Goal: Task Accomplishment & Management: Manage account settings

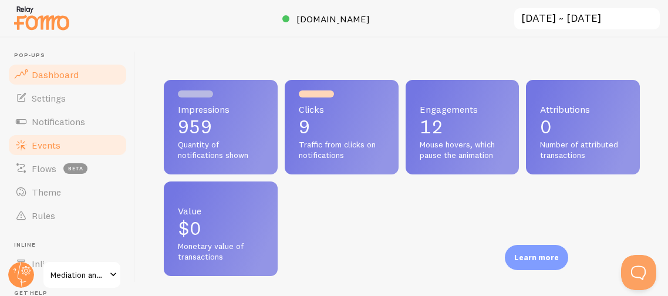
click at [62, 151] on link "Events" at bounding box center [67, 144] width 121 height 23
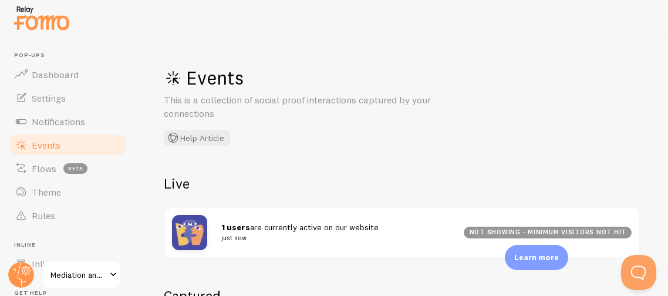
click at [355, 144] on div "Events This is a collection of social proof interactions captured by your conne…" at bounding box center [340, 106] width 352 height 80
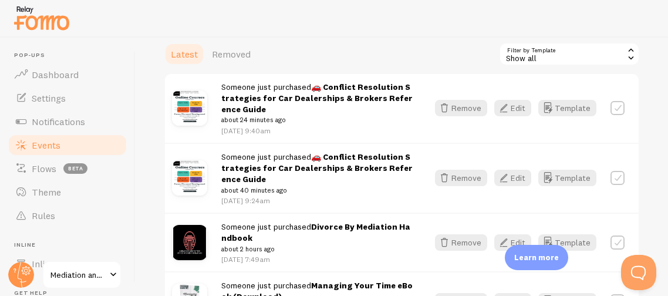
scroll to position [275, 0]
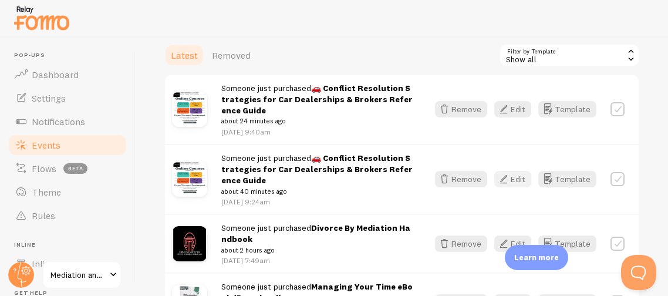
click at [524, 180] on button "Edit" at bounding box center [512, 179] width 37 height 16
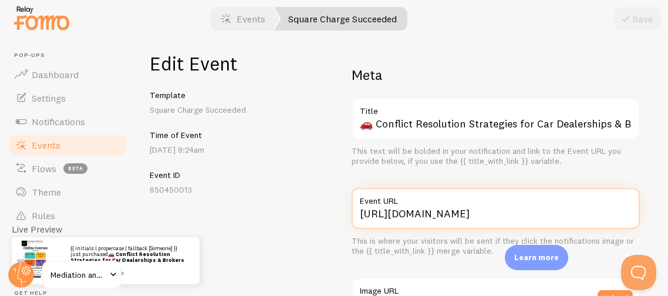
click at [518, 207] on input "[URL][DOMAIN_NAME]" at bounding box center [496, 208] width 288 height 41
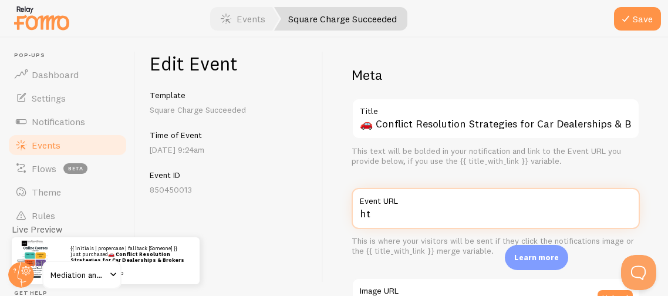
type input "h"
paste input "[URL][DOMAIN_NAME]"
click at [352, 209] on input "[URL][DOMAIN_NAME]" at bounding box center [496, 208] width 288 height 41
type input "[URL][DOMAIN_NAME]"
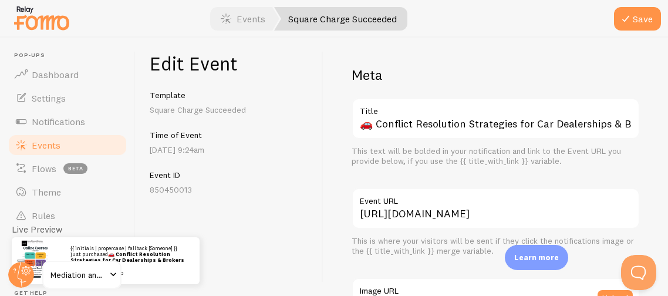
click at [314, 210] on div "Edit Event Template Square Charge Succeeded Time of Event [DATE] 9:24am Event I…" at bounding box center [230, 167] width 188 height 258
click at [321, 258] on div "Edit Event Template Square Charge Succeeded Time of Event [DATE] 9:24am Event I…" at bounding box center [230, 167] width 188 height 258
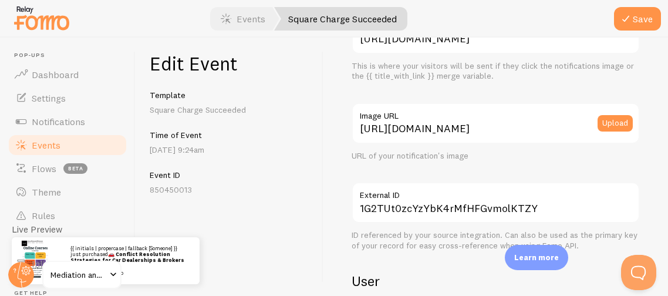
scroll to position [179, 0]
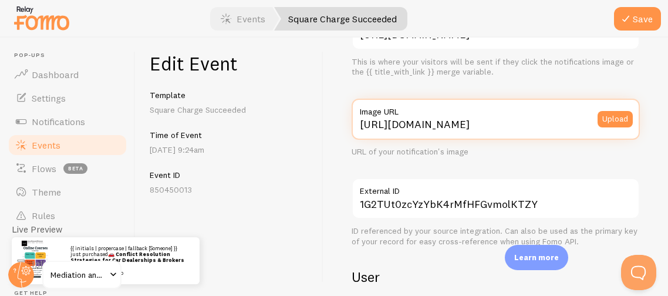
click at [449, 128] on input "[URL][DOMAIN_NAME]" at bounding box center [496, 119] width 288 height 41
drag, startPoint x: 357, startPoint y: 125, endPoint x: 635, endPoint y: 103, distance: 279.2
click at [635, 103] on div "[URL][DOMAIN_NAME] Image URL Upload" at bounding box center [496, 119] width 288 height 41
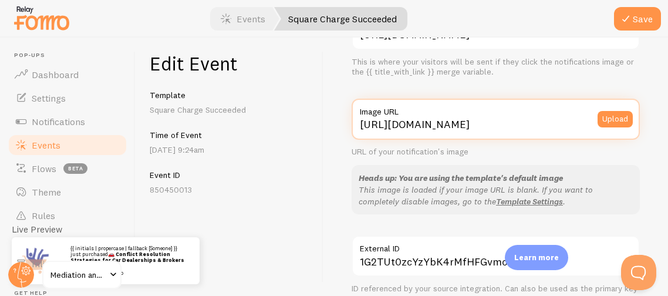
scroll to position [0, 0]
drag, startPoint x: 359, startPoint y: 124, endPoint x: 340, endPoint y: 132, distance: 20.3
click at [340, 132] on div "Meta 🚗 Conflict Resolution Strategies for Car Dealerships & Brokers Reference G…" at bounding box center [495, 167] width 345 height 258
type input "[URL][DOMAIN_NAME]"
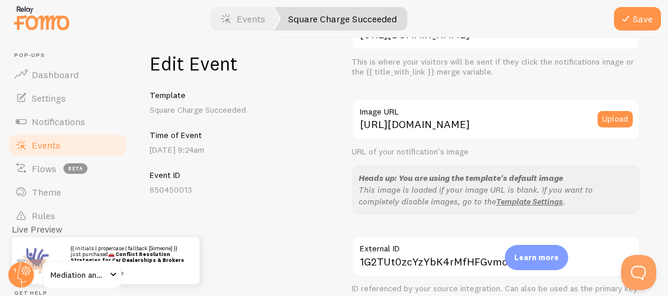
click at [332, 135] on div "Meta 🚗 Conflict Resolution Strategies for Car Dealerships & Brokers Reference G…" at bounding box center [495, 167] width 345 height 258
click at [642, 196] on div "Meta 🚗 Conflict Resolution Strategies for Car Dealerships & Brokers Reference G…" at bounding box center [495, 167] width 345 height 258
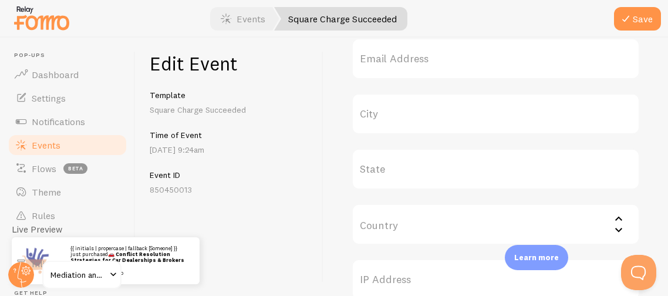
scroll to position [555, 0]
click at [582, 164] on label "State" at bounding box center [496, 167] width 288 height 41
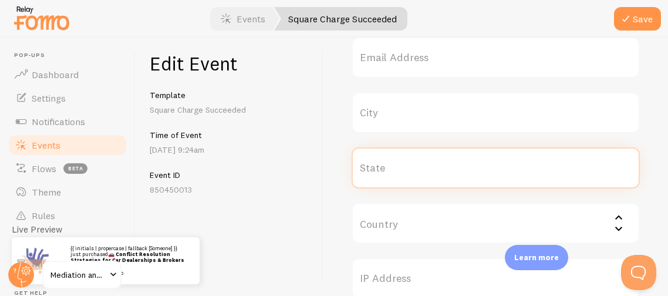
click at [582, 164] on input "State" at bounding box center [496, 167] width 288 height 41
type input "GA"
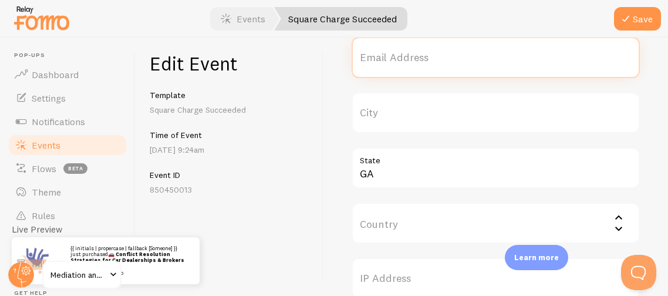
type input "[EMAIL_ADDRESS][DOMAIN_NAME]"
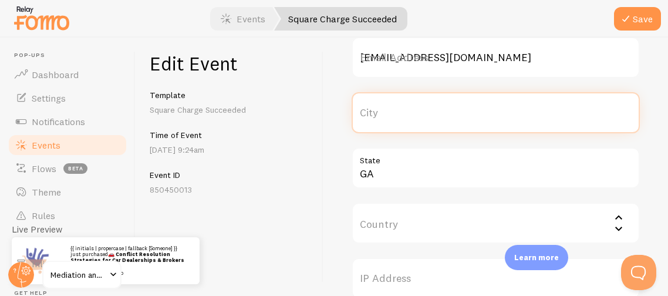
type input "Lithonia"
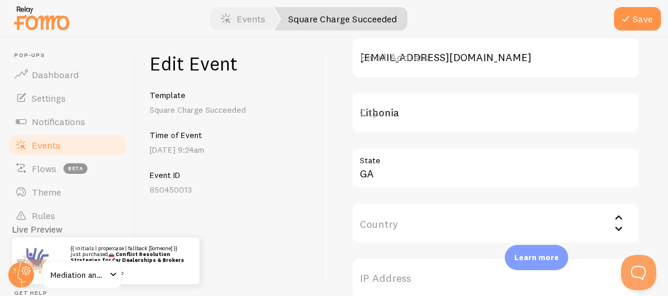
type input "[GEOGRAPHIC_DATA]"
type input "6392 [GEOGRAPHIC_DATA]"
type input "30058"
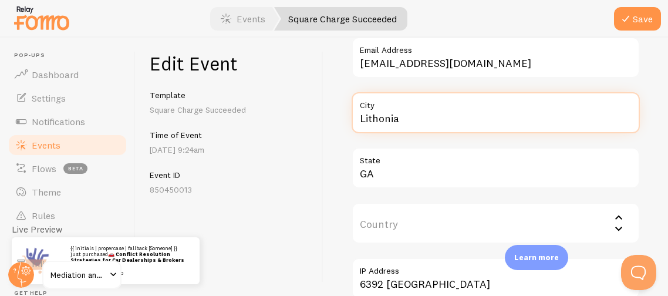
click at [406, 117] on input "Lithonia" at bounding box center [496, 112] width 288 height 41
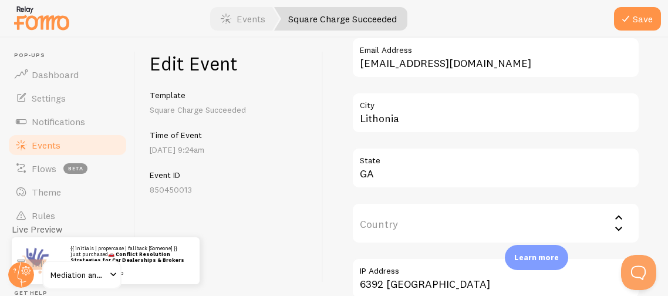
click at [486, 55] on label "Email Address" at bounding box center [496, 47] width 288 height 20
click at [486, 55] on input "[EMAIL_ADDRESS][DOMAIN_NAME]" at bounding box center [496, 57] width 288 height 41
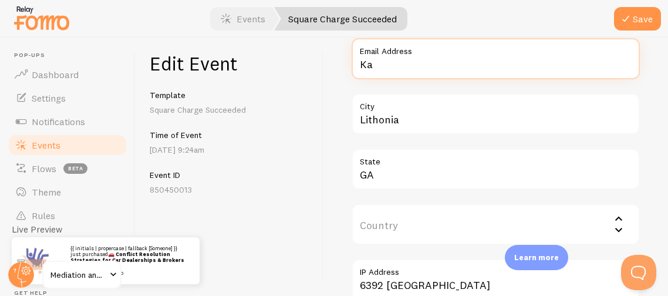
type input "K"
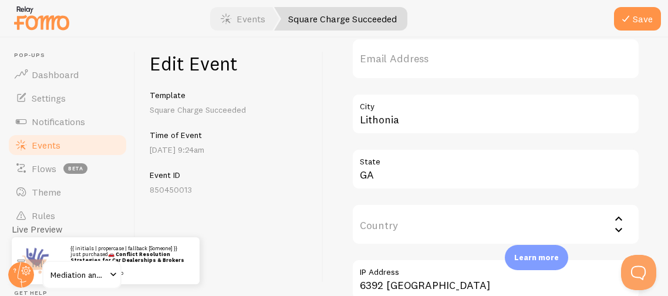
click at [276, 107] on p "Square Charge Succeeded" at bounding box center [229, 110] width 159 height 12
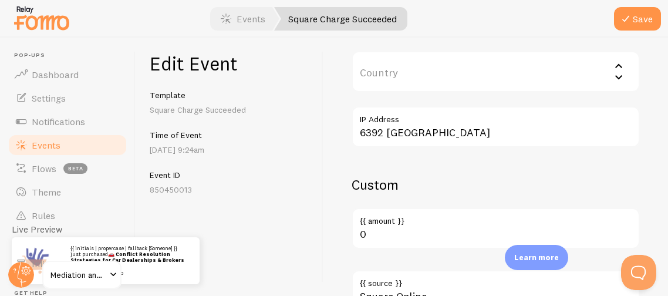
scroll to position [709, 0]
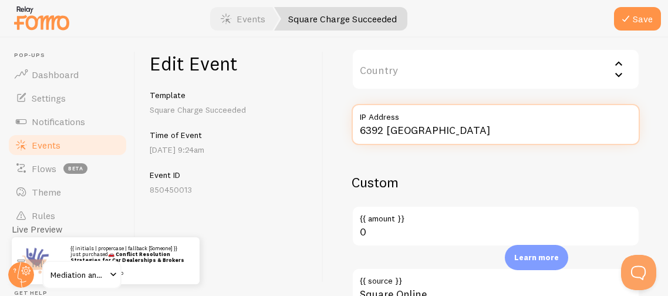
click at [493, 134] on input "6392 [GEOGRAPHIC_DATA]" at bounding box center [496, 124] width 288 height 41
type input "6"
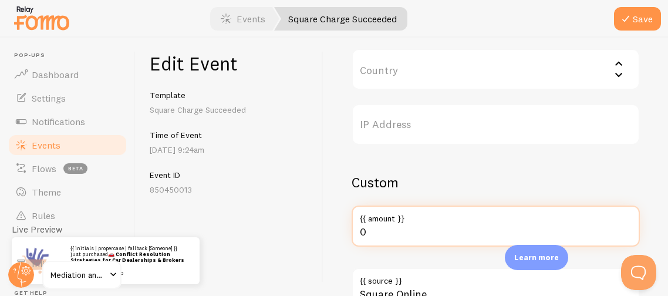
click at [379, 231] on input "0" at bounding box center [496, 225] width 288 height 41
type input "1"
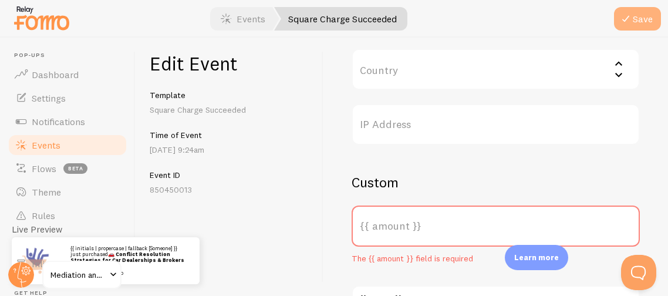
click at [636, 14] on button "Save" at bounding box center [637, 18] width 47 height 23
click at [389, 236] on label "{{ amount }}" at bounding box center [496, 225] width 288 height 41
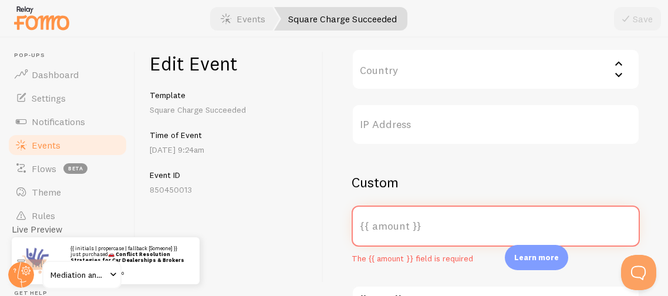
click at [389, 236] on input "{{ amount }}" at bounding box center [496, 225] width 288 height 41
type input "1.07"
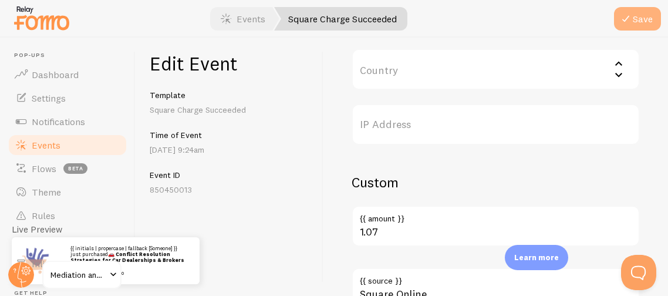
click at [636, 19] on button "Save" at bounding box center [637, 18] width 47 height 23
click at [86, 145] on link "Events" at bounding box center [67, 144] width 121 height 23
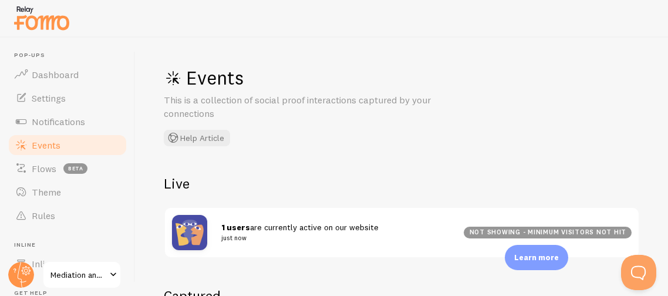
click at [301, 163] on div "Events This is a collection of social proof interactions captured by your conne…" at bounding box center [402, 167] width 532 height 258
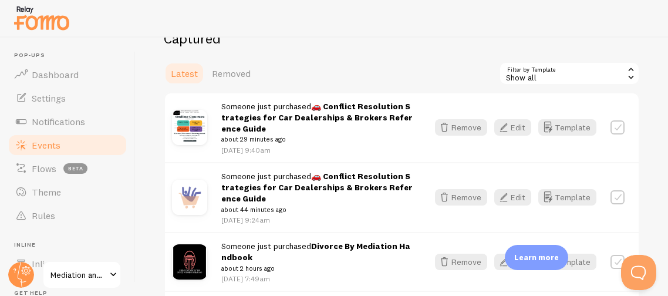
scroll to position [258, 0]
click at [518, 129] on button "Edit" at bounding box center [512, 127] width 37 height 16
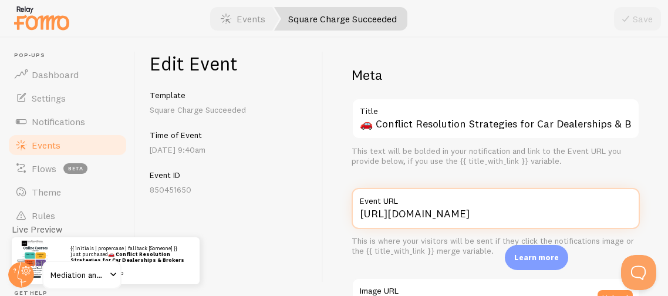
drag, startPoint x: 516, startPoint y: 214, endPoint x: 347, endPoint y: 198, distance: 169.9
click at [347, 198] on div "Meta 🚗 Conflict Resolution Strategies for Car Dealerships & Brokers Reference G…" at bounding box center [495, 167] width 345 height 258
paste input "/product/-conflict-resolution-strategies-for-car-dealerships-brokers-reference-…"
type input "[URL][DOMAIN_NAME]"
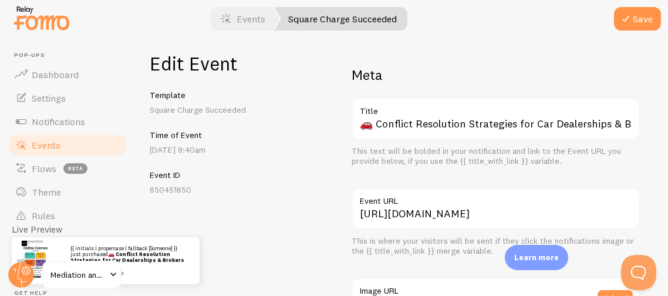
click at [328, 235] on div "Meta 🚗 Conflict Resolution Strategies for Car Dealerships & Brokers Reference G…" at bounding box center [495, 167] width 345 height 258
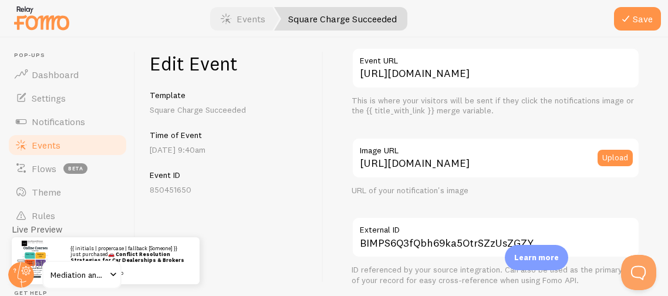
scroll to position [164, 0]
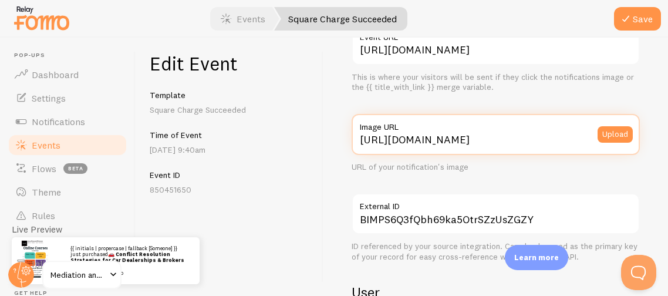
click at [472, 140] on input "[URL][DOMAIN_NAME]" at bounding box center [496, 134] width 288 height 41
click at [358, 137] on input "[URL][DOMAIN_NAME]" at bounding box center [496, 134] width 288 height 41
click at [553, 136] on input "[URL][DOMAIN_NAME]" at bounding box center [496, 134] width 288 height 41
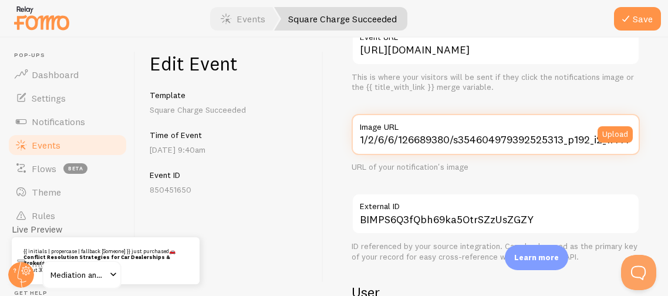
click at [585, 139] on input "1/2/6/6/126689380/s354604979392525313_p192_i2_w1414.png" at bounding box center [496, 134] width 288 height 41
click at [480, 139] on input "_i2_w1414.png" at bounding box center [496, 134] width 288 height 41
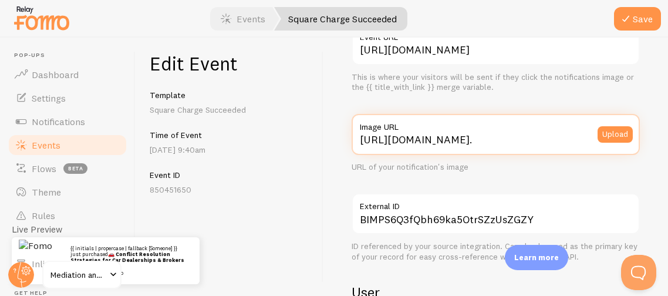
scroll to position [0, 17]
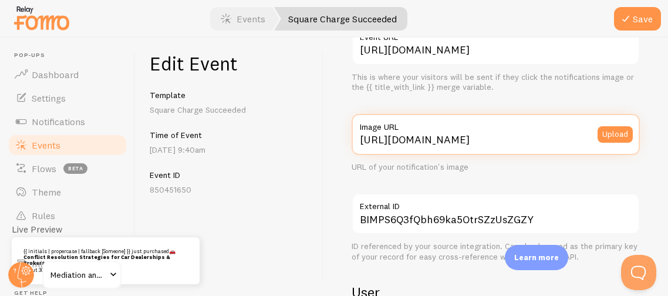
type input "[URL][DOMAIN_NAME]"
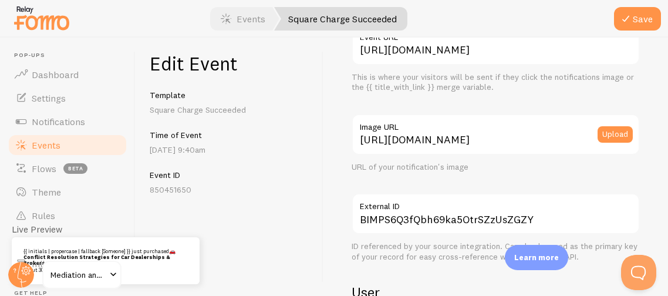
click at [642, 173] on div "Meta 🚗 Conflict Resolution Strategies for Car Dealerships & Brokers Reference G…" at bounding box center [495, 167] width 345 height 258
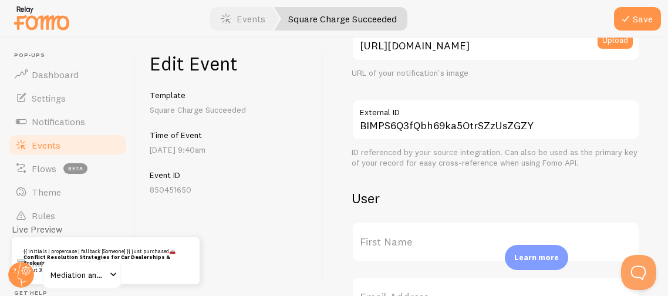
scroll to position [281, 0]
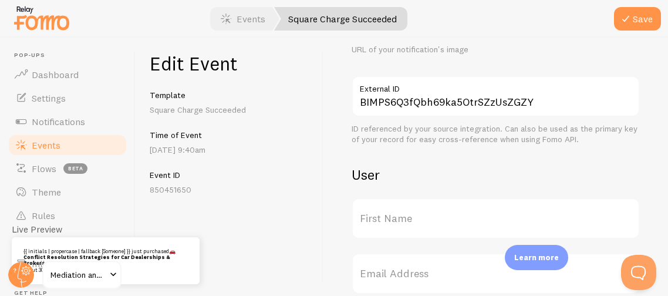
click at [220, 214] on div "Edit Event Template Square Charge Succeeded Time of Event [DATE] 9:40am Event I…" at bounding box center [230, 167] width 188 height 258
click at [335, 209] on div "Meta 🚗 Conflict Resolution Strategies for Car Dealerships & Brokers Reference G…" at bounding box center [495, 167] width 345 height 258
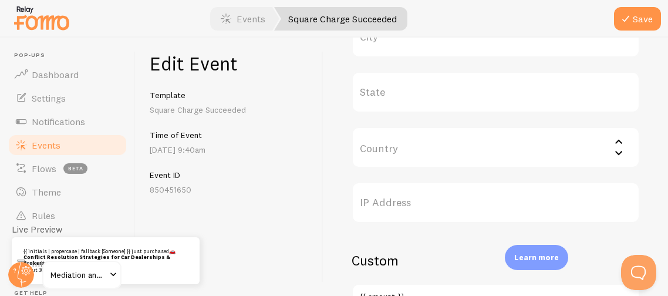
scroll to position [508, 0]
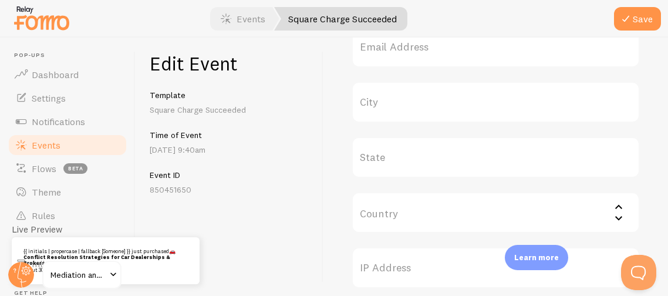
click at [436, 166] on label "State" at bounding box center [496, 157] width 288 height 41
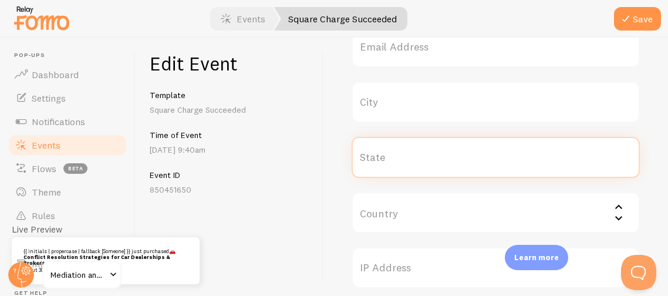
click at [436, 166] on input "State" at bounding box center [496, 157] width 288 height 41
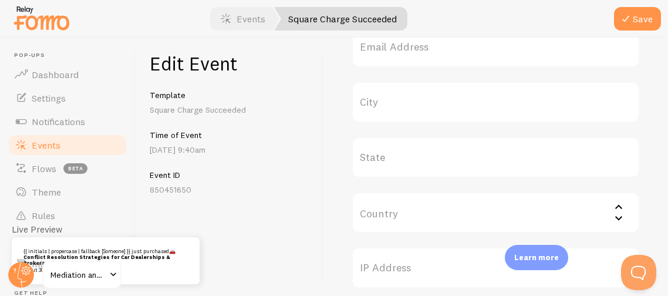
click at [434, 172] on label "State" at bounding box center [496, 157] width 288 height 41
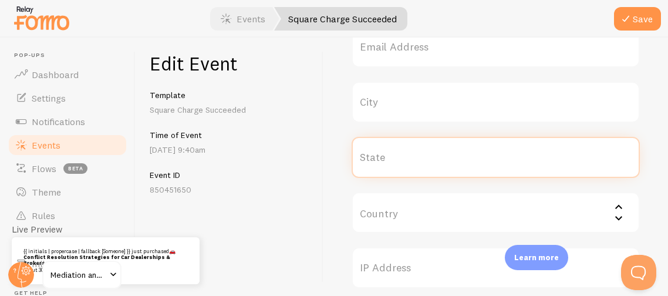
click at [434, 172] on input "State" at bounding box center [496, 157] width 288 height 41
type input "GA"
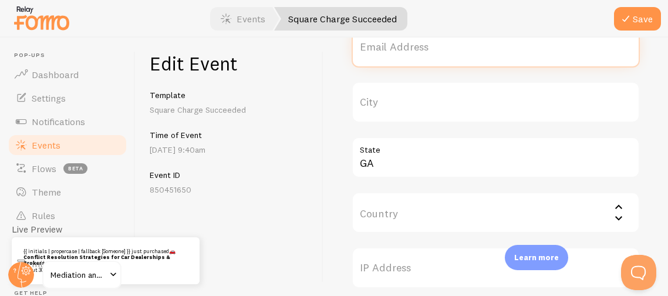
type input "[EMAIL_ADDRESS][DOMAIN_NAME]"
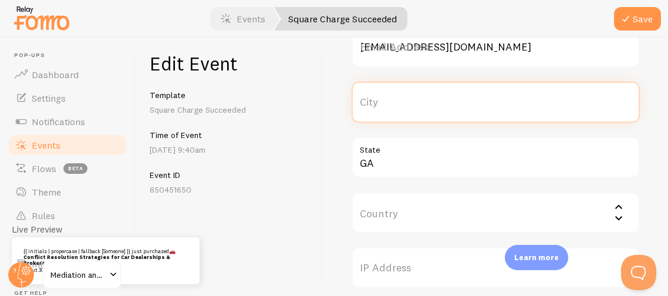
type input "Lithonia"
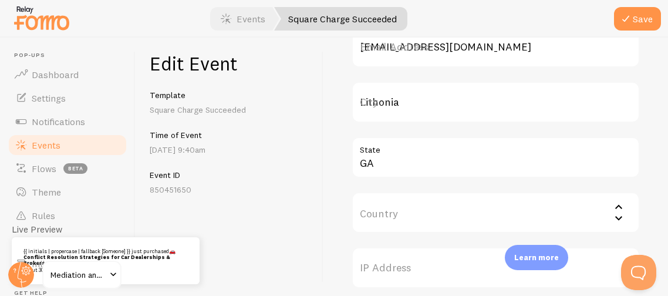
type input "[GEOGRAPHIC_DATA]"
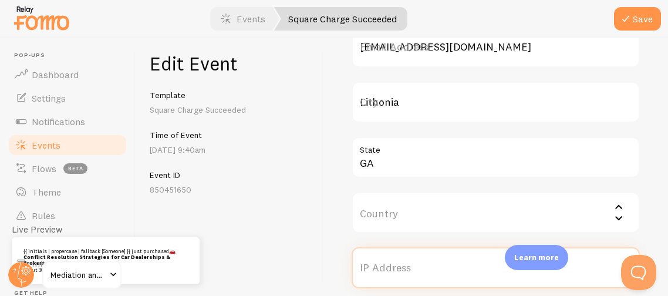
type input "6392 [GEOGRAPHIC_DATA]"
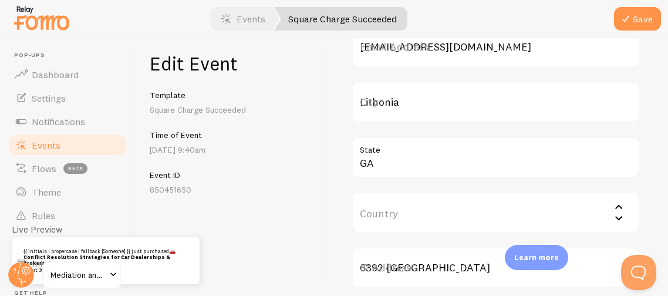
type input "30058"
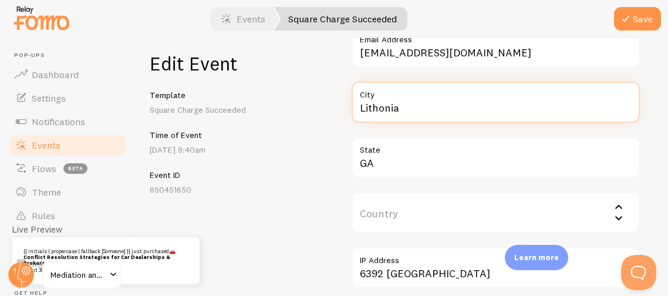
click at [419, 117] on input "Lithonia" at bounding box center [496, 102] width 288 height 41
type input "L"
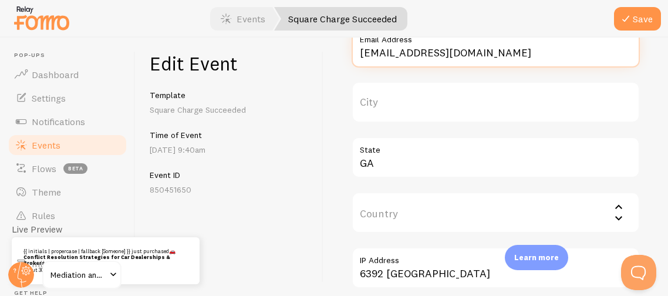
click at [490, 49] on input "[EMAIL_ADDRESS][DOMAIN_NAME]" at bounding box center [496, 46] width 288 height 41
type input "K"
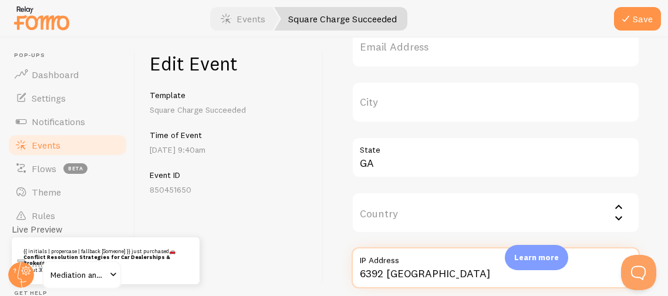
click at [447, 272] on input "6392 [GEOGRAPHIC_DATA]" at bounding box center [496, 267] width 288 height 41
type input "6"
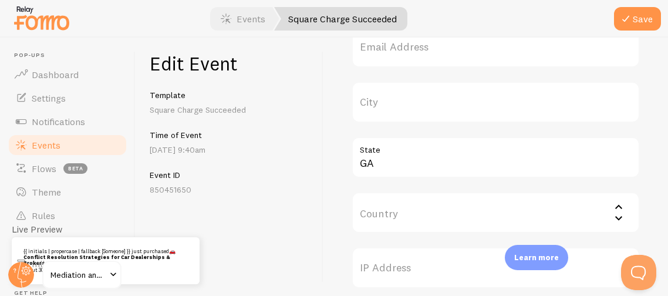
click at [332, 267] on div "Meta 🚗 Conflict Resolution Strategies for Car Dealerships & Brokers Reference G…" at bounding box center [495, 167] width 345 height 258
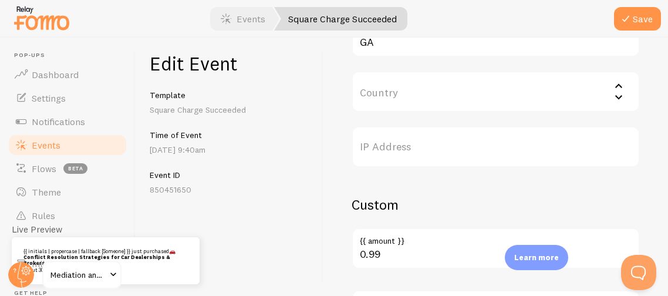
scroll to position [649, 0]
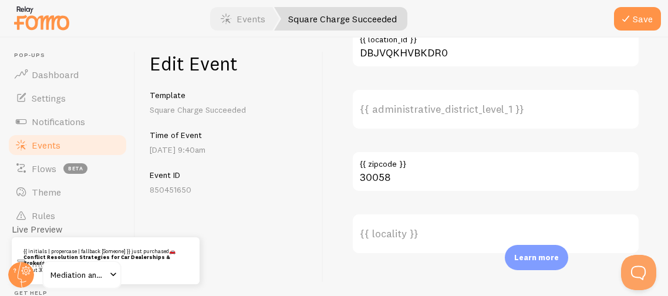
scroll to position [969, 0]
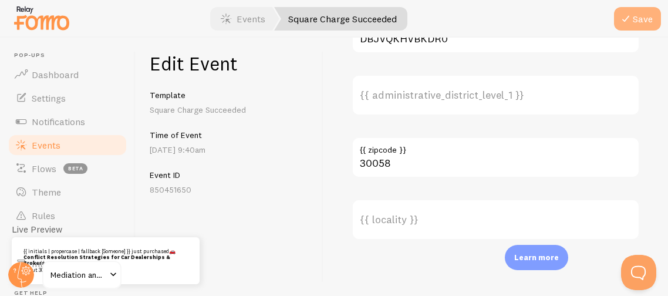
click at [638, 21] on button "Save" at bounding box center [637, 18] width 47 height 23
click at [37, 142] on span "Events" at bounding box center [46, 145] width 29 height 12
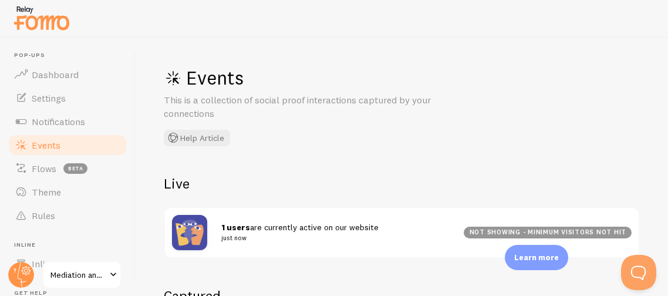
click at [386, 158] on div "Events This is a collection of social proof interactions captured by your conne…" at bounding box center [402, 167] width 532 height 258
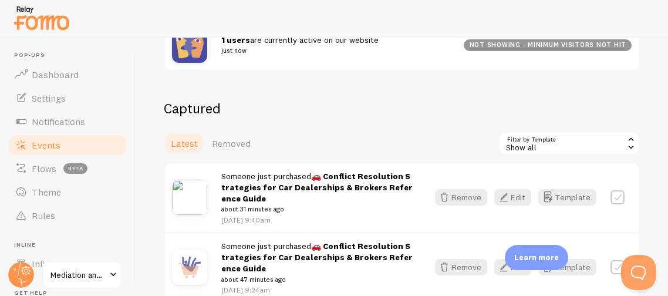
scroll to position [211, 0]
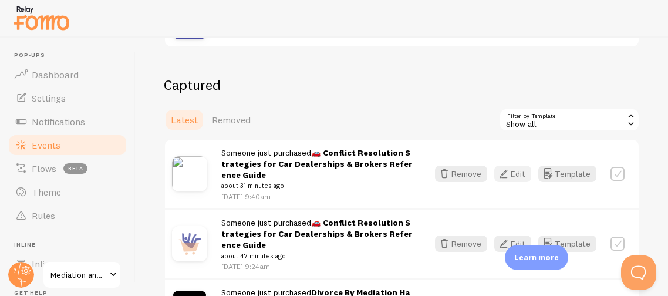
click at [517, 174] on button "Edit" at bounding box center [512, 174] width 37 height 16
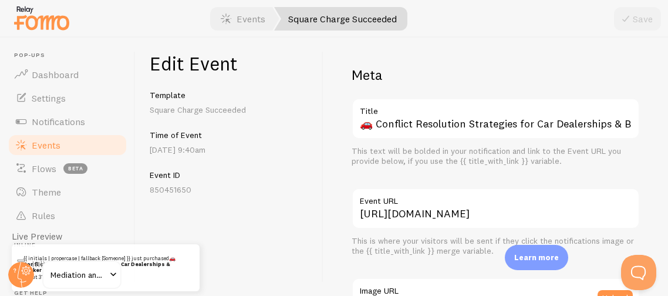
click at [309, 224] on div "Edit Event Template Square Charge Succeeded Time of Event [DATE] 9:40am Event I…" at bounding box center [230, 167] width 188 height 258
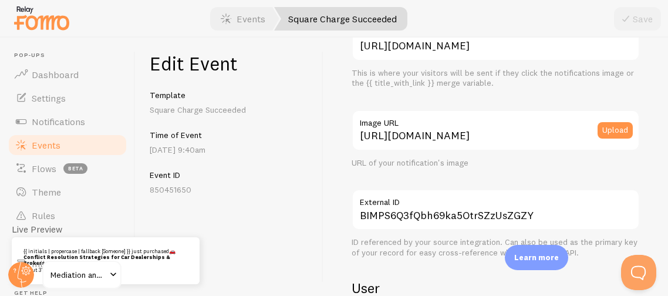
scroll to position [173, 0]
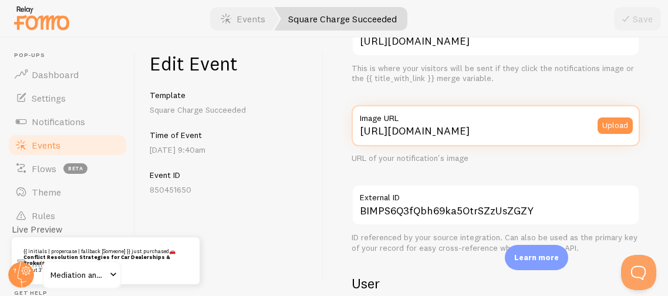
click at [582, 133] on input "[URL][DOMAIN_NAME]" at bounding box center [496, 125] width 288 height 41
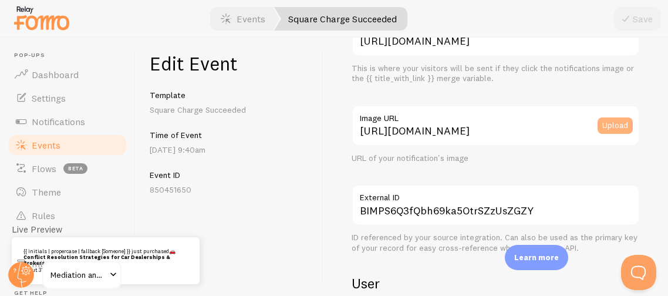
click at [616, 123] on button "Upload" at bounding box center [615, 125] width 35 height 16
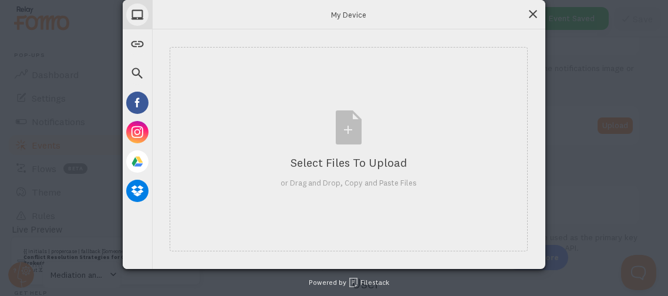
click at [531, 18] on span at bounding box center [533, 14] width 13 height 13
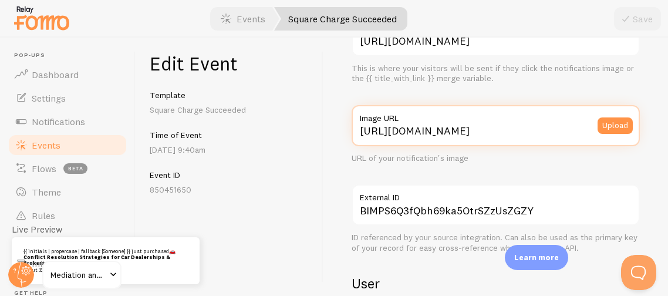
click at [530, 130] on input "[URL][DOMAIN_NAME]" at bounding box center [496, 125] width 288 height 41
drag, startPoint x: 360, startPoint y: 129, endPoint x: 668, endPoint y: 141, distance: 307.3
click at [668, 141] on div "Meta 🚗 Conflict Resolution Strategies for Car Dealerships & Brokers Reference G…" at bounding box center [495, 167] width 345 height 258
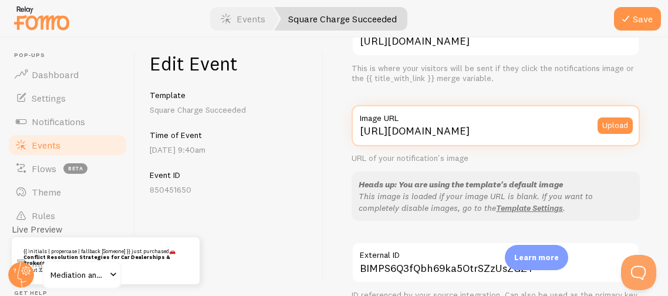
scroll to position [0, 35]
type input "[URL][DOMAIN_NAME]"
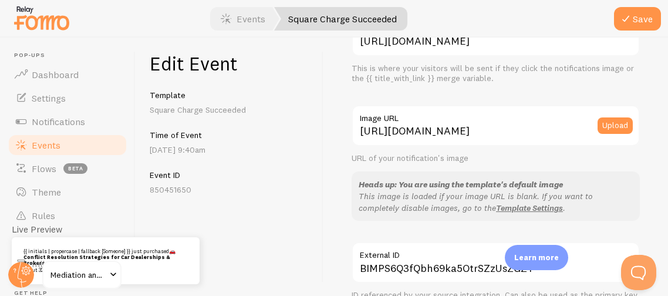
click at [337, 194] on div "Meta 🚗 Conflict Resolution Strategies for Car Dealerships & Brokers Reference G…" at bounding box center [495, 167] width 345 height 258
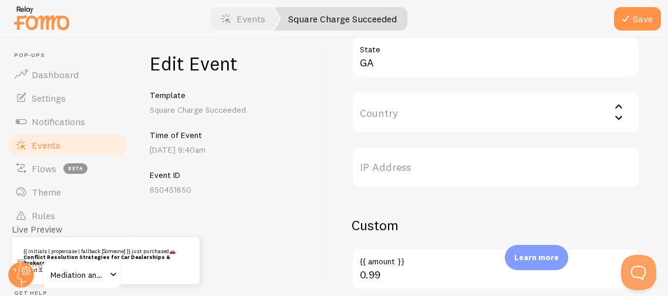
scroll to position [689, 0]
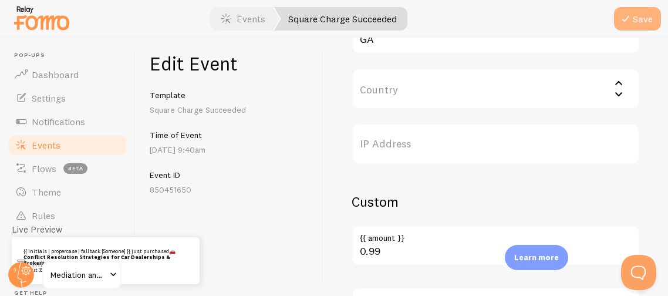
click at [635, 23] on button "Save" at bounding box center [637, 18] width 47 height 23
click at [35, 148] on span "Events" at bounding box center [46, 145] width 29 height 12
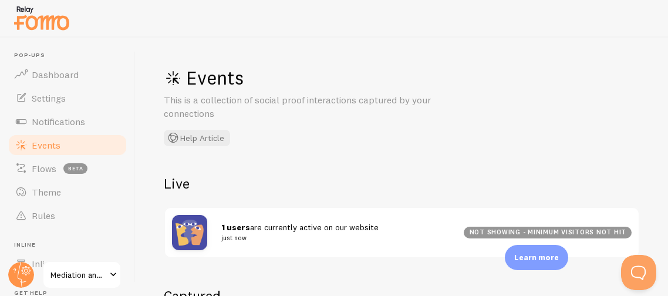
click at [287, 181] on h2 "Live" at bounding box center [402, 183] width 476 height 18
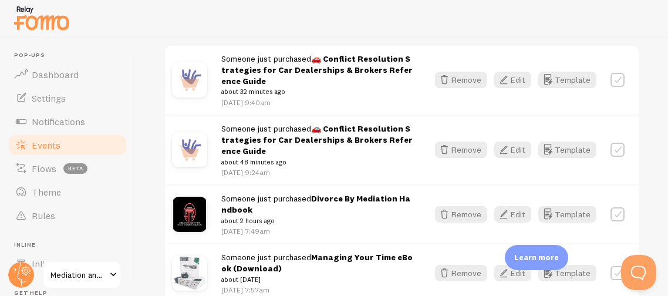
scroll to position [328, 0]
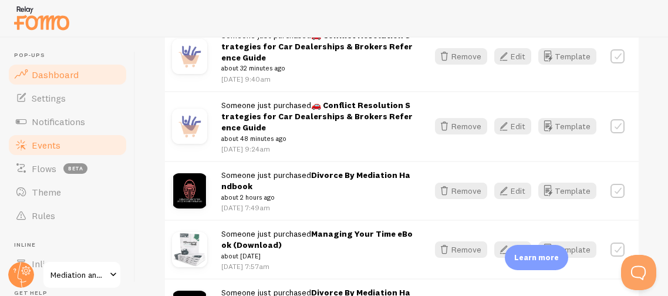
click at [41, 72] on span "Dashboard" at bounding box center [55, 75] width 47 height 12
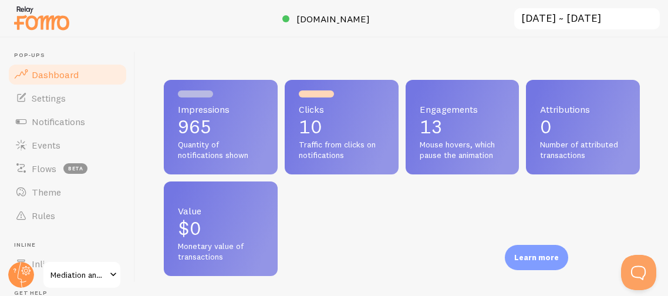
scroll to position [308, 476]
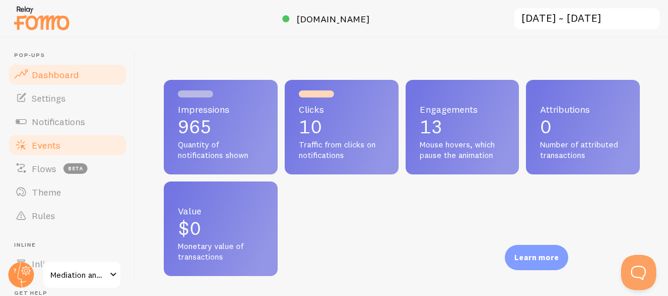
click at [19, 144] on span at bounding box center [21, 145] width 14 height 14
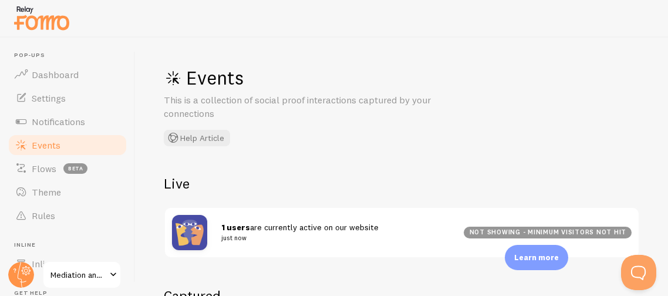
click at [241, 184] on h2 "Live" at bounding box center [402, 183] width 476 height 18
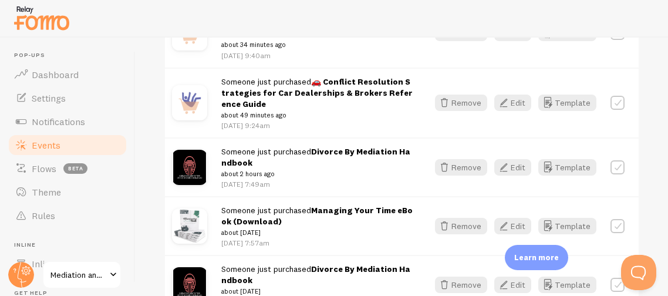
scroll to position [305, 0]
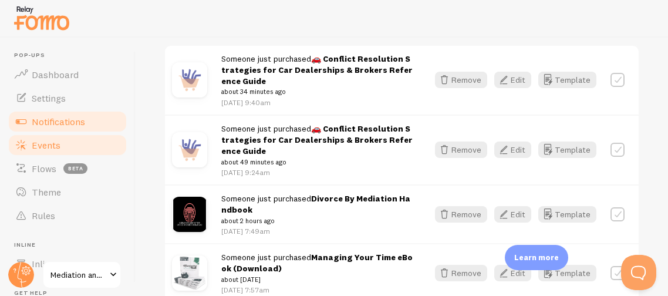
click at [61, 120] on span "Notifications" at bounding box center [58, 122] width 53 height 12
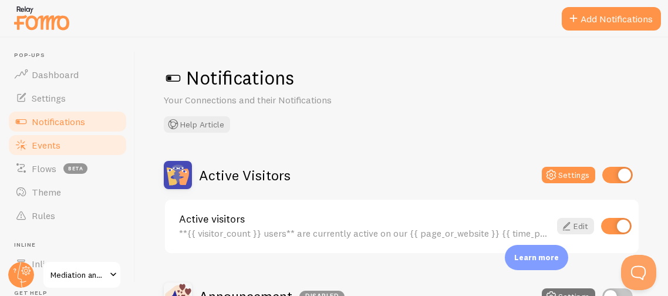
click at [55, 148] on span "Events" at bounding box center [46, 145] width 29 height 12
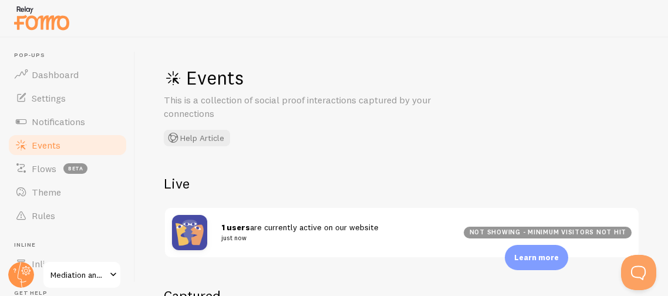
click at [354, 170] on div "Events This is a collection of social proof interactions captured by your conne…" at bounding box center [402, 167] width 532 height 258
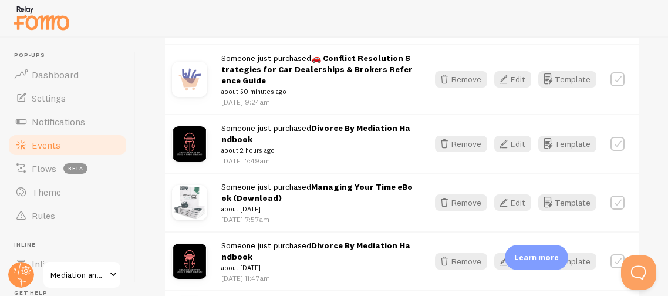
scroll to position [399, 0]
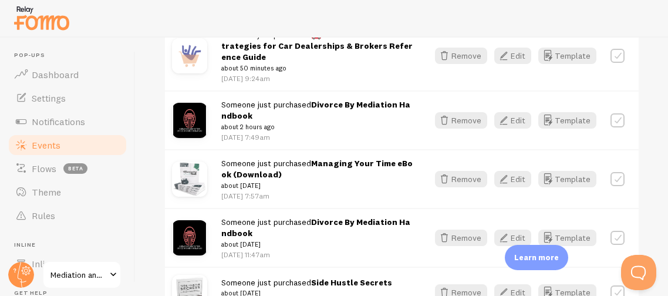
click at [649, 123] on div "Events This is a collection of social proof interactions captured by your conne…" at bounding box center [402, 167] width 532 height 258
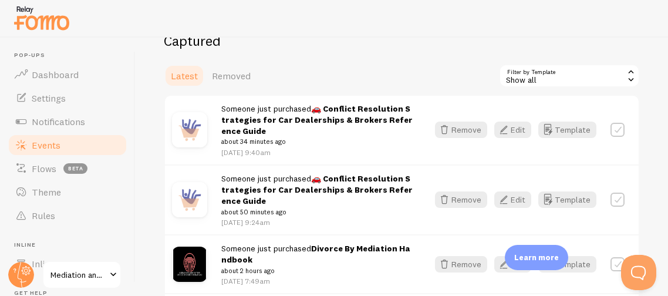
scroll to position [205, 0]
